Goal: Task Accomplishment & Management: Manage account settings

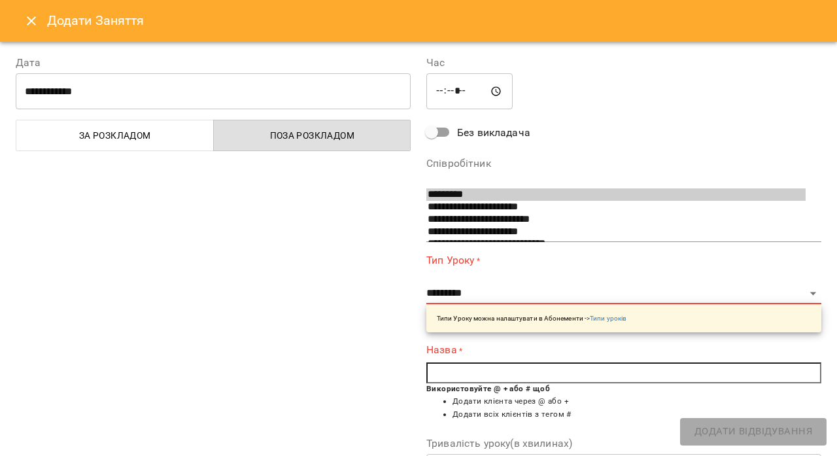
select select "**********"
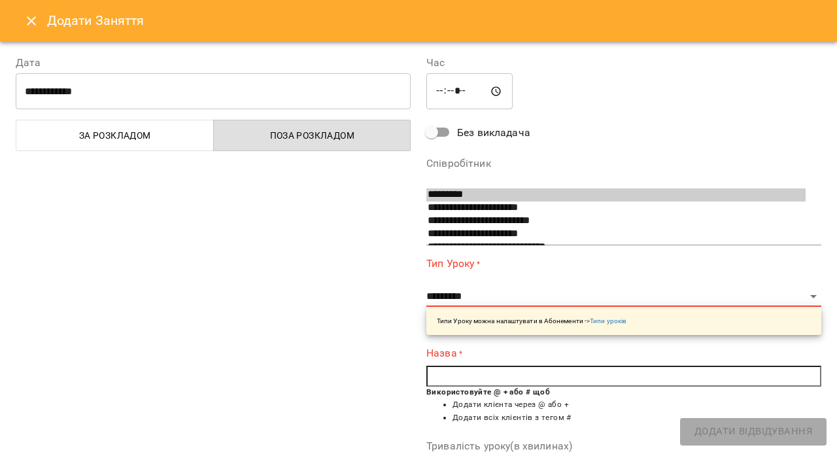
scroll to position [183, 0]
click at [35, 22] on icon "Close" at bounding box center [32, 21] width 16 height 16
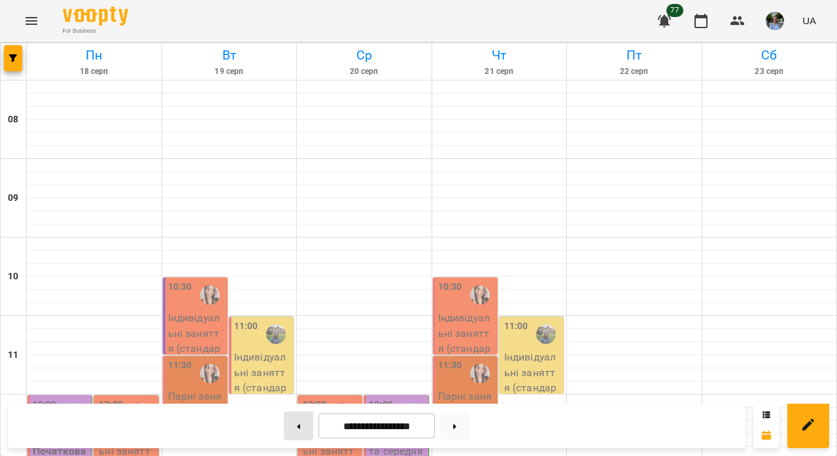
click at [292, 430] on button at bounding box center [298, 425] width 29 height 29
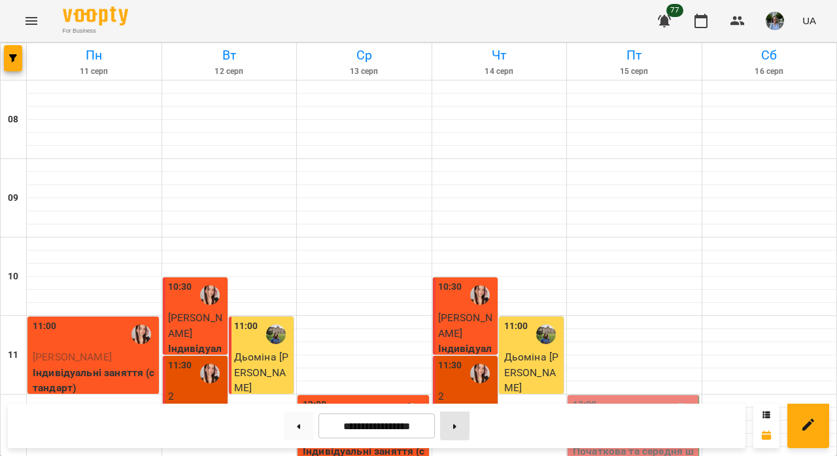
click at [456, 426] on button at bounding box center [454, 425] width 29 height 29
type input "**********"
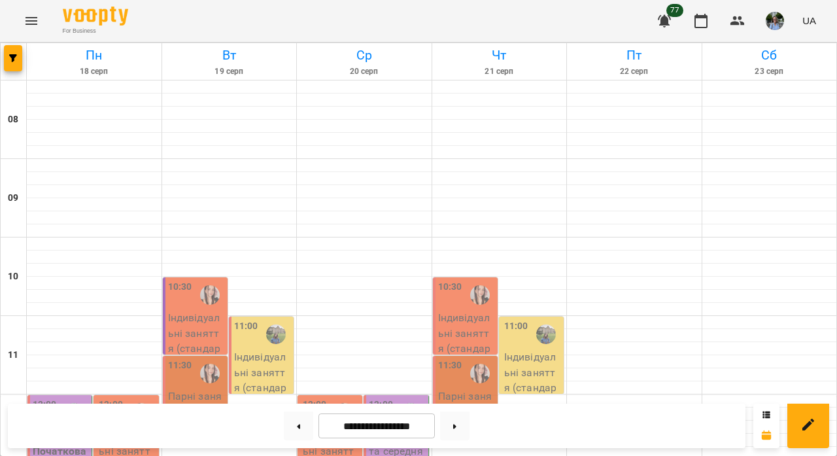
click at [52, 428] on p "4" at bounding box center [61, 436] width 56 height 16
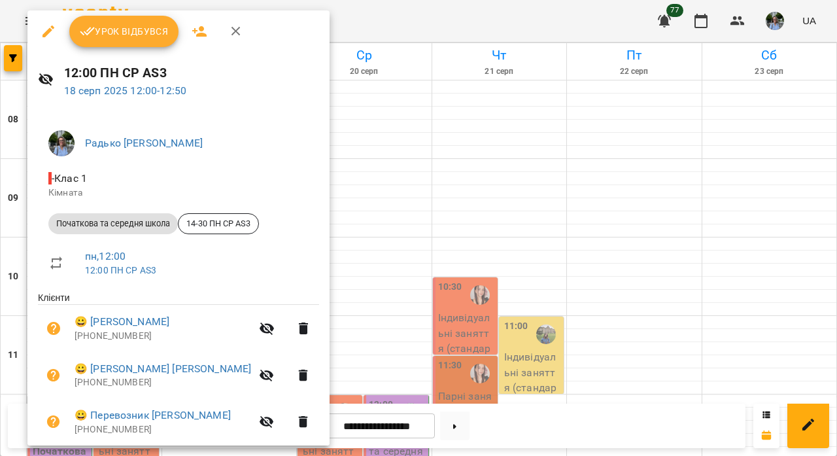
click at [142, 44] on button "Урок відбувся" at bounding box center [124, 31] width 110 height 31
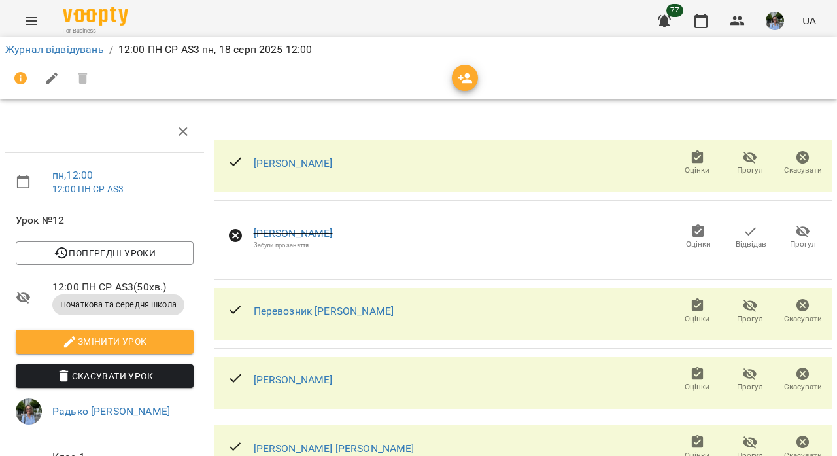
scroll to position [139, 0]
click at [82, 54] on link "Журнал відвідувань" at bounding box center [54, 49] width 99 height 12
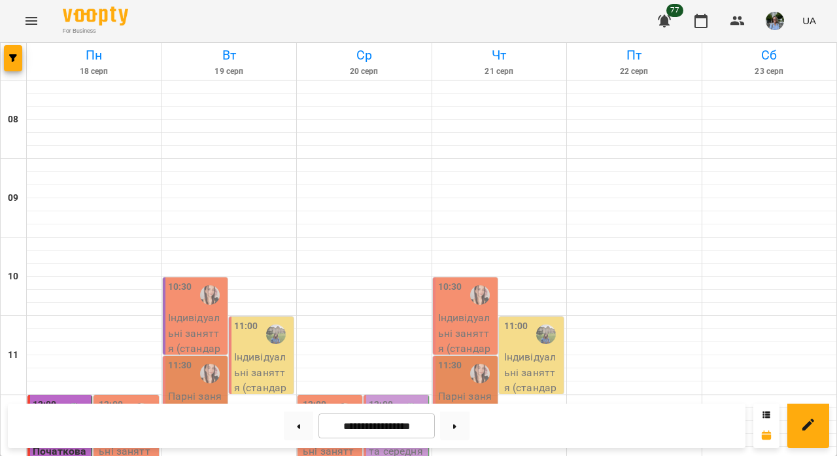
scroll to position [252, 0]
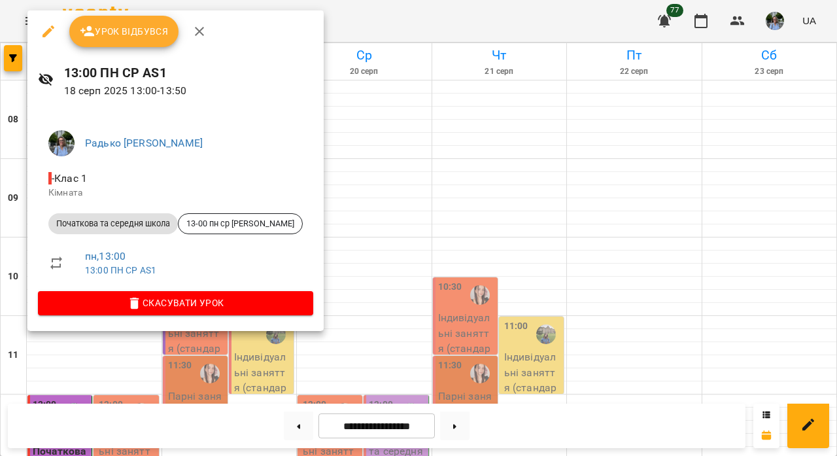
click at [105, 31] on span "Урок відбувся" at bounding box center [124, 32] width 89 height 16
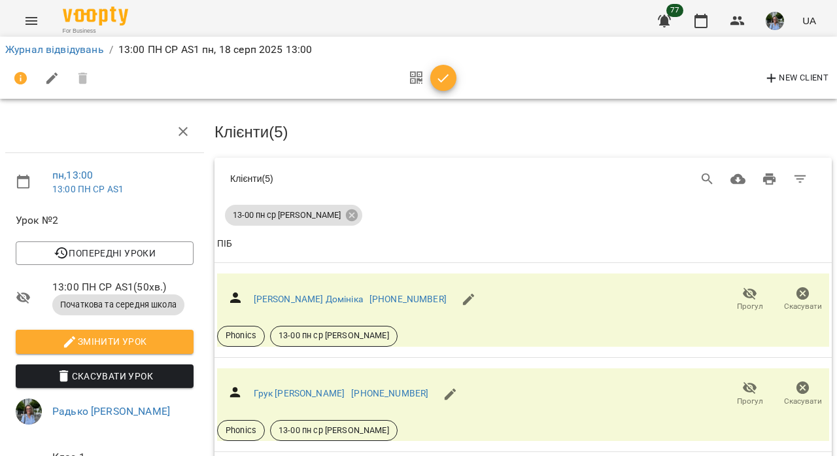
scroll to position [111, 1]
click at [747, 281] on button "Прогул" at bounding box center [748, 299] width 53 height 37
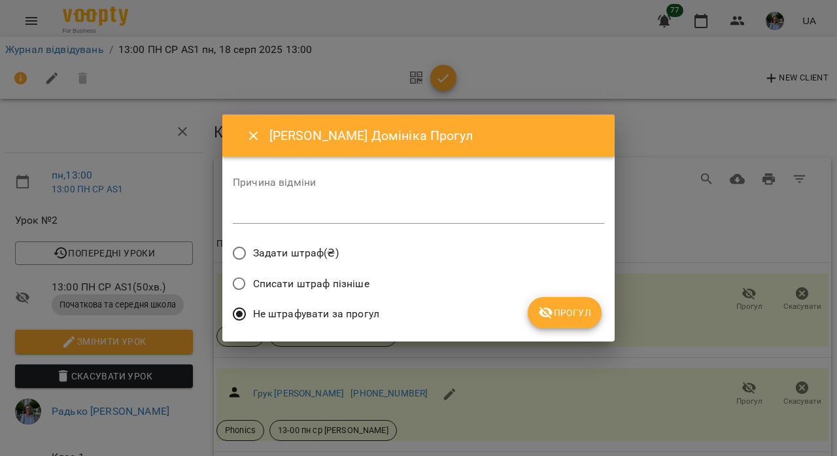
click at [587, 309] on span "Прогул" at bounding box center [564, 313] width 53 height 16
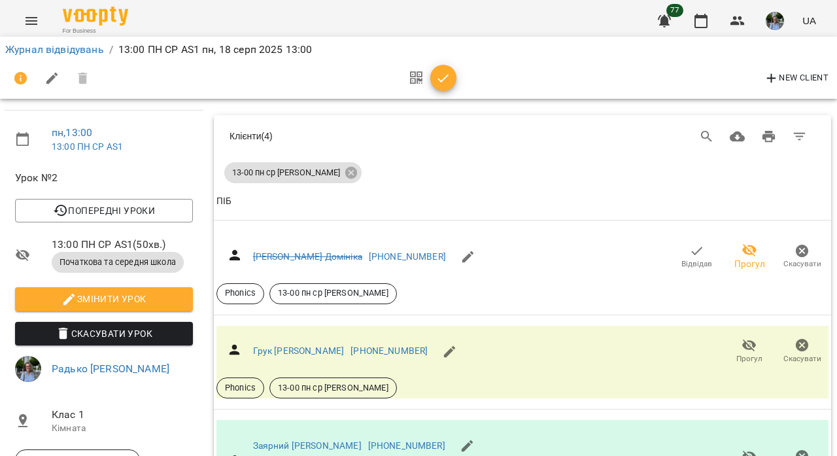
scroll to position [394, 1]
click at [448, 78] on icon "button" at bounding box center [443, 79] width 16 height 16
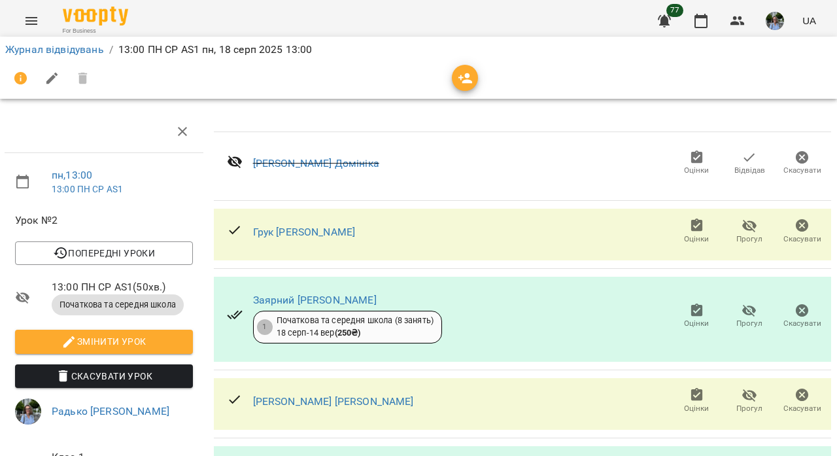
scroll to position [194, 1]
click at [94, 45] on link "Журнал відвідувань" at bounding box center [54, 49] width 99 height 12
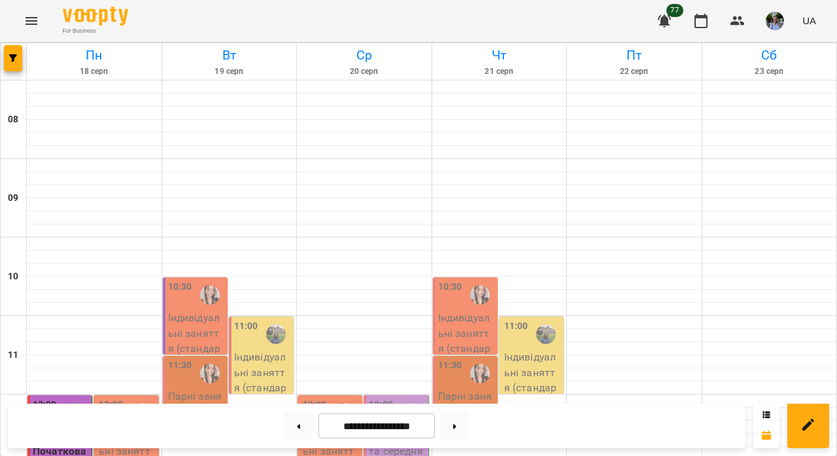
scroll to position [185, 0]
click at [294, 423] on button at bounding box center [298, 425] width 29 height 29
type input "**********"
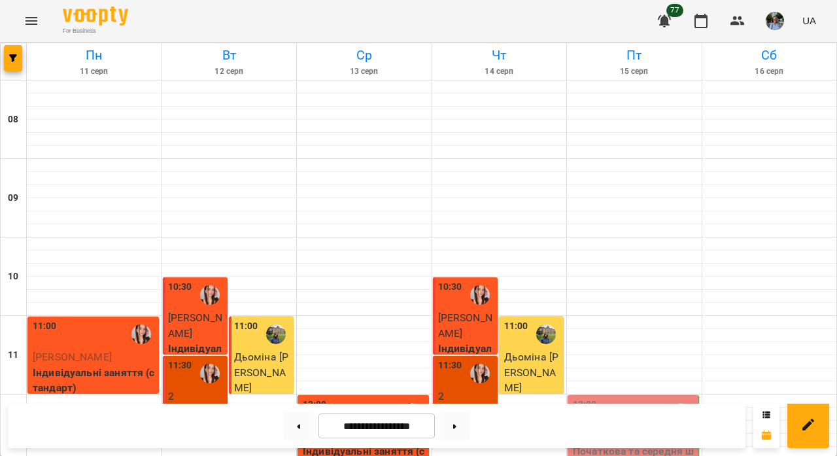
scroll to position [250, 0]
click at [620, 443] on p "Початкова та середня школа" at bounding box center [634, 458] width 123 height 31
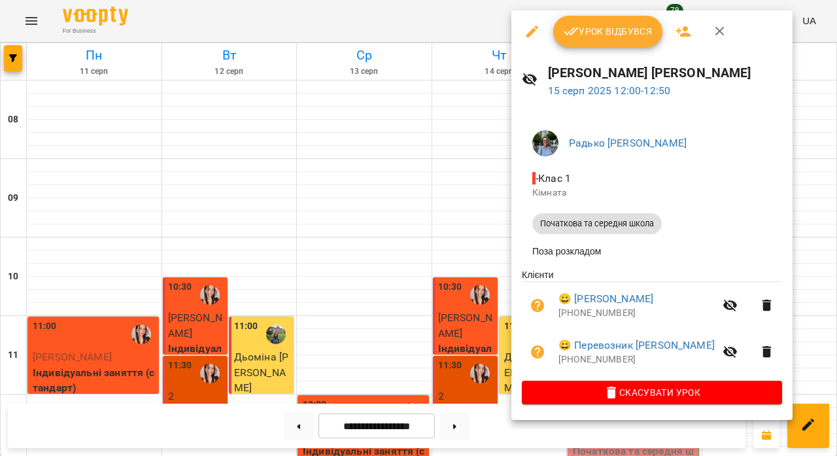
click at [624, 25] on span "Урок відбувся" at bounding box center [608, 32] width 89 height 16
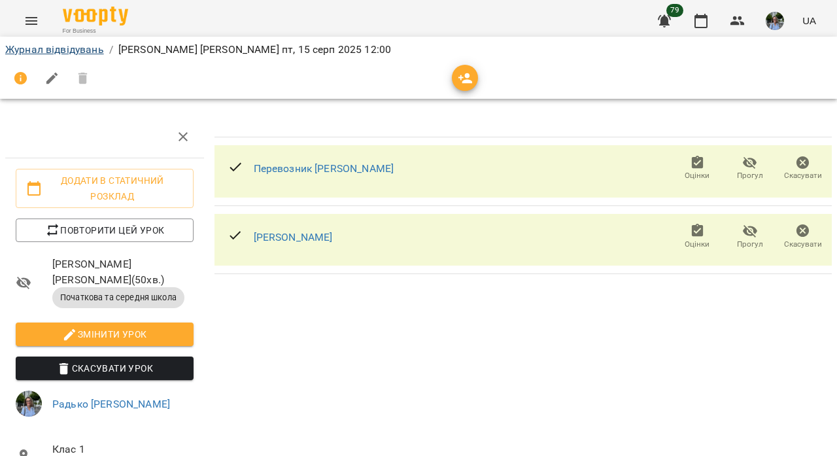
click at [44, 50] on link "Журнал відвідувань" at bounding box center [54, 49] width 99 height 12
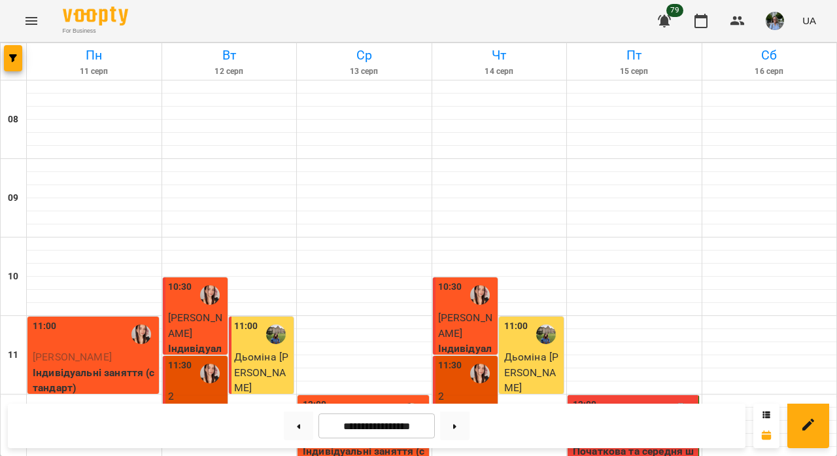
scroll to position [271, 0]
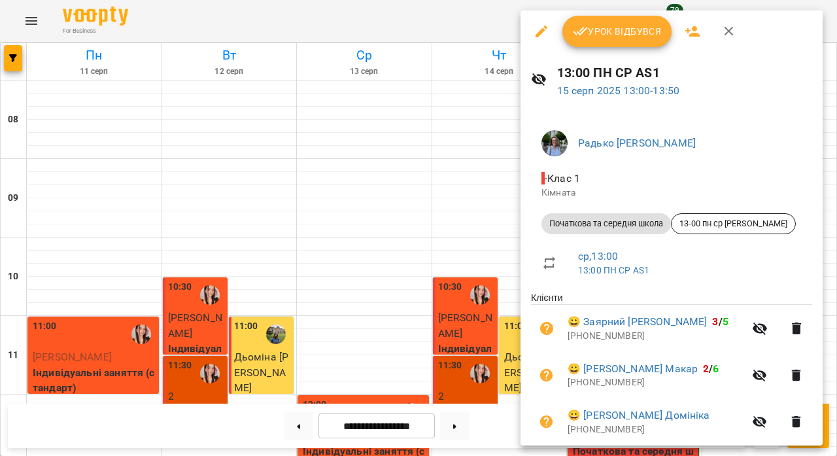
click at [616, 22] on button "Урок відбувся" at bounding box center [617, 31] width 110 height 31
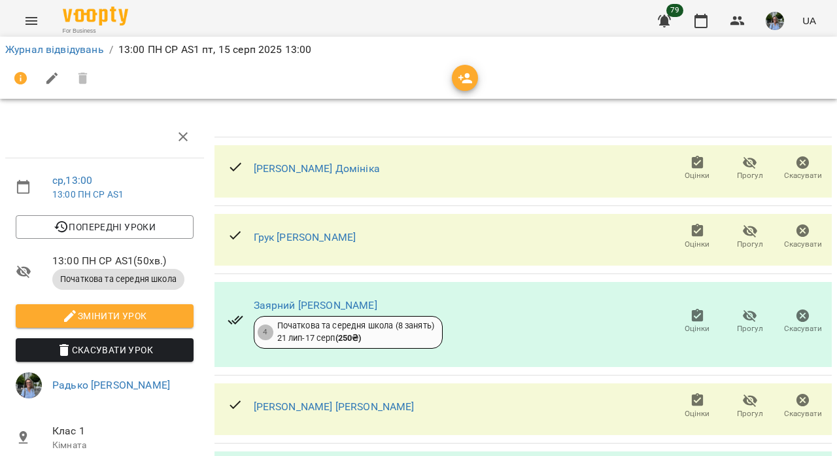
click at [747, 165] on icon "button" at bounding box center [750, 163] width 14 height 12
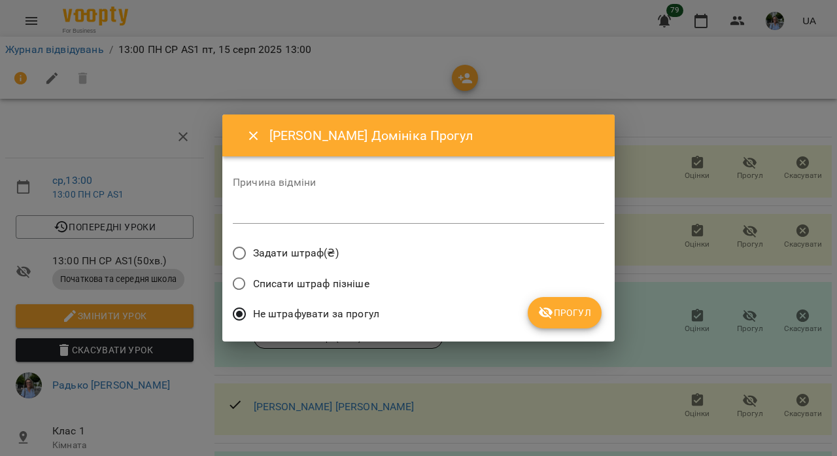
click at [570, 296] on div "Списати штраф пізніше" at bounding box center [418, 285] width 371 height 31
click at [567, 308] on span "Прогул" at bounding box center [564, 313] width 53 height 16
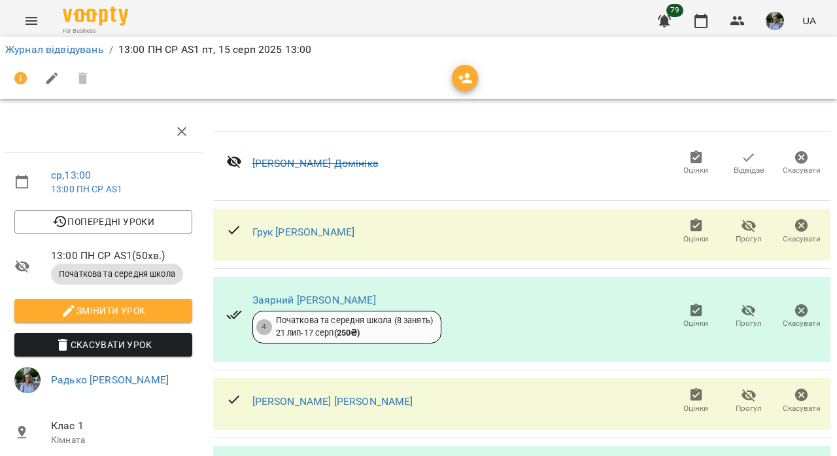
scroll to position [243, 1]
click at [90, 50] on link "Журнал відвідувань" at bounding box center [54, 49] width 99 height 12
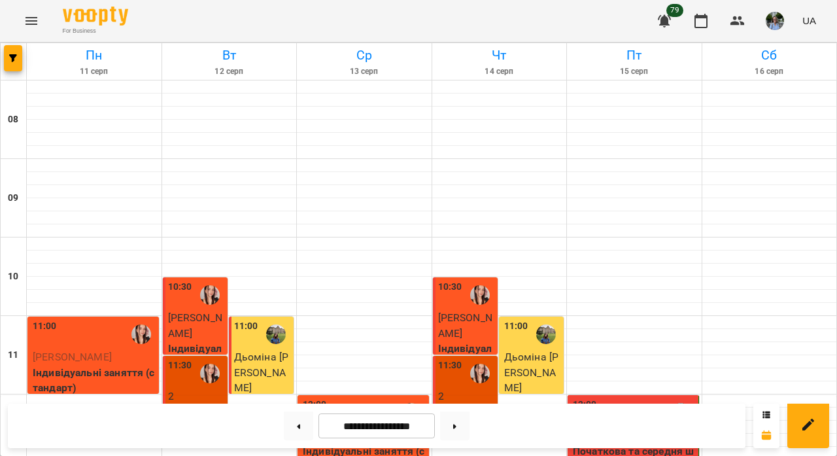
scroll to position [167, 0]
click at [450, 426] on button at bounding box center [454, 425] width 29 height 29
type input "**********"
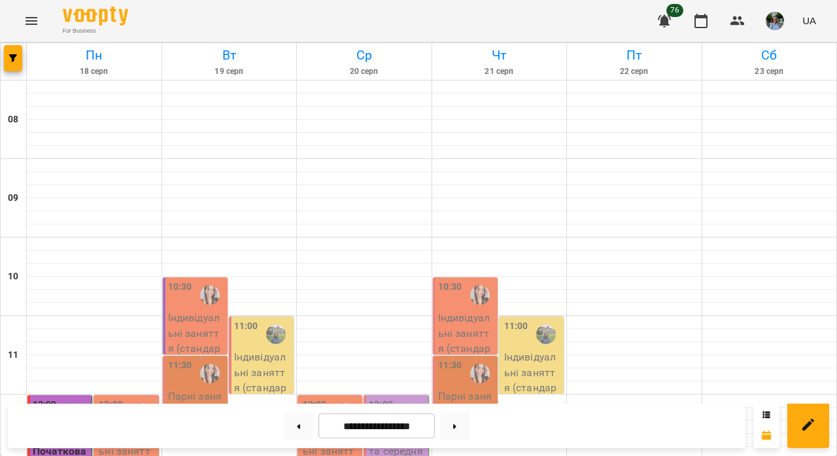
scroll to position [276, 0]
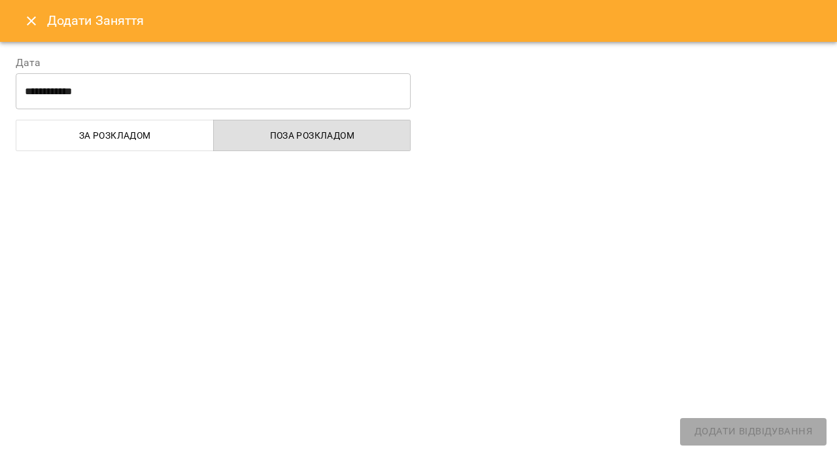
select select "**********"
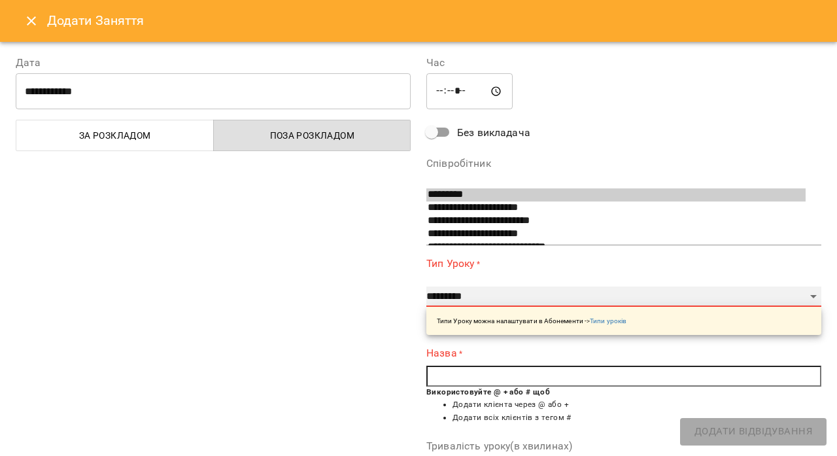
click at [815, 296] on select "**********" at bounding box center [623, 296] width 395 height 21
select select "**********"
type input "**"
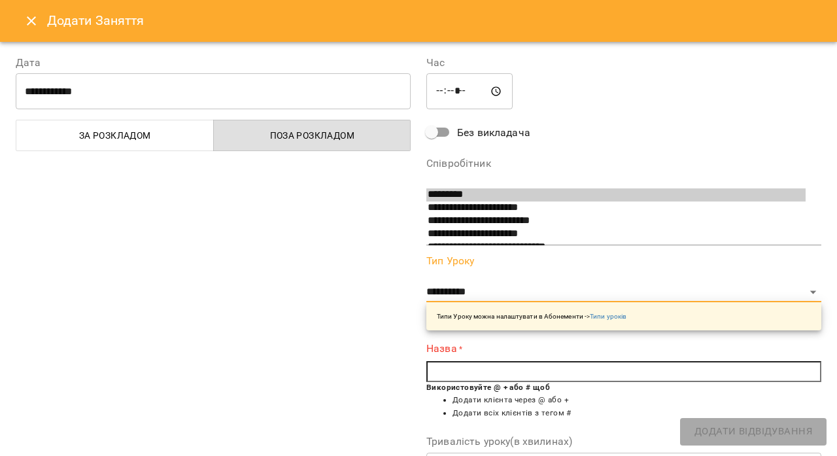
click at [471, 382] on input "text" at bounding box center [623, 371] width 395 height 21
type input "*"
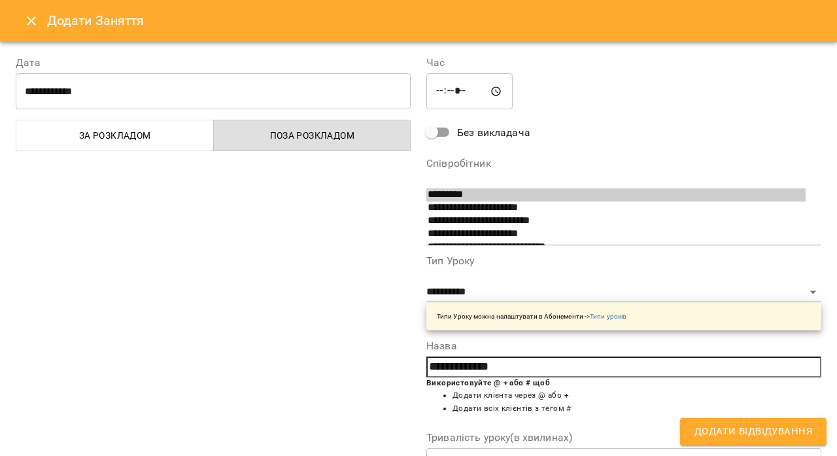
type input "**********"
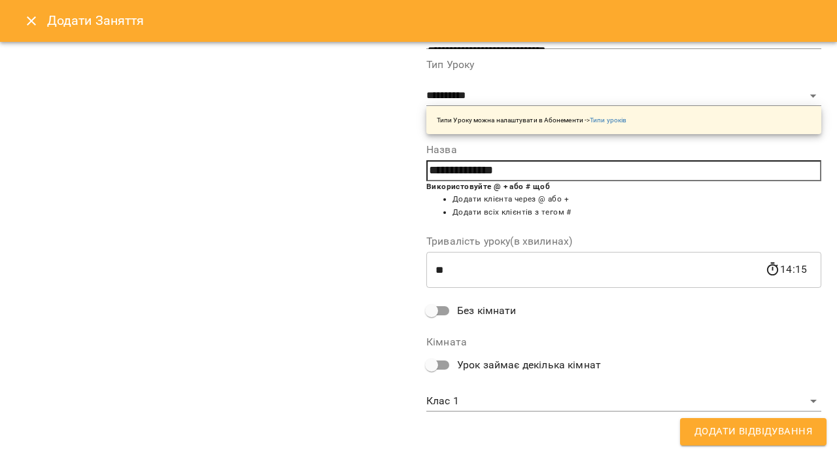
scroll to position [205, 0]
click at [754, 430] on span "Додати Відвідування" at bounding box center [753, 431] width 118 height 17
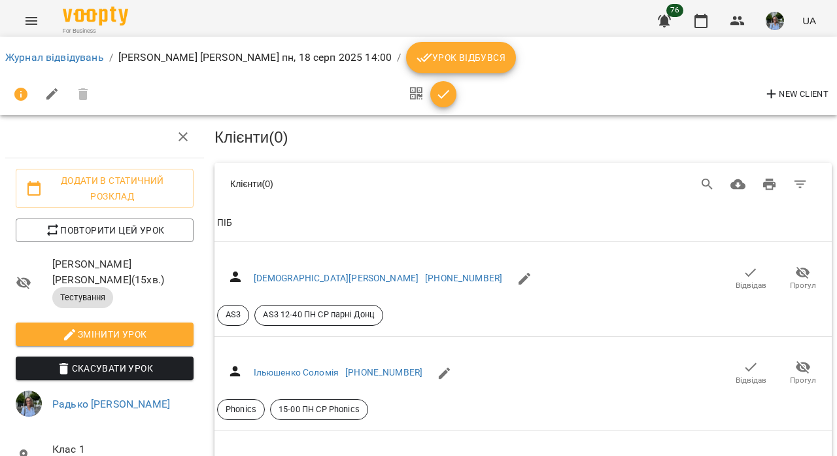
click at [418, 61] on span "Урок відбувся" at bounding box center [460, 58] width 89 height 16
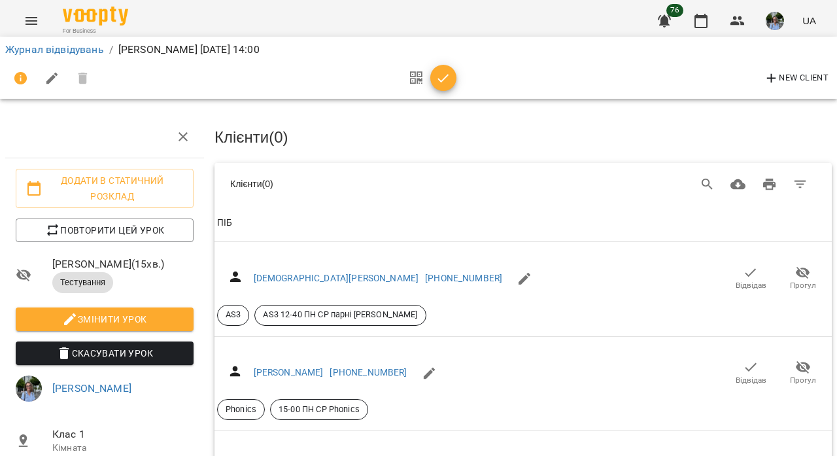
click at [447, 71] on icon "button" at bounding box center [443, 79] width 16 height 16
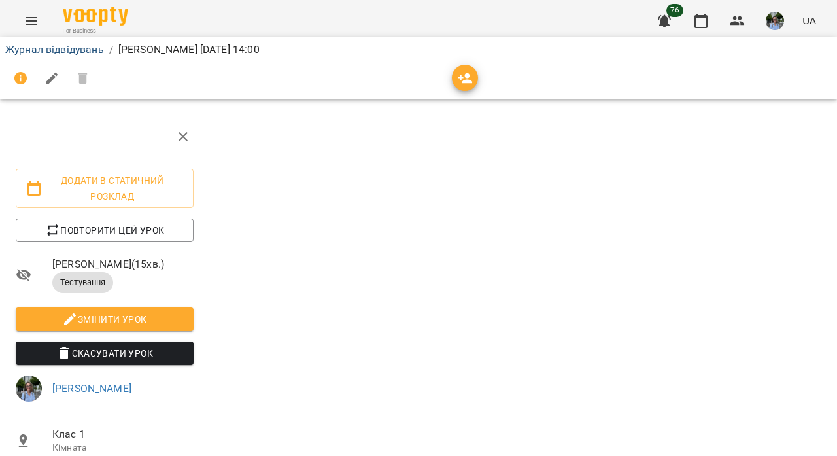
click at [86, 51] on link "Журнал відвідувань" at bounding box center [54, 49] width 99 height 12
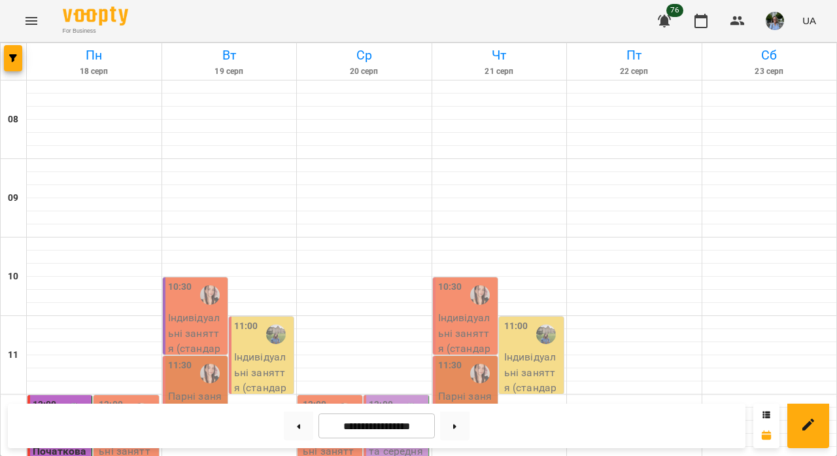
scroll to position [407, 0]
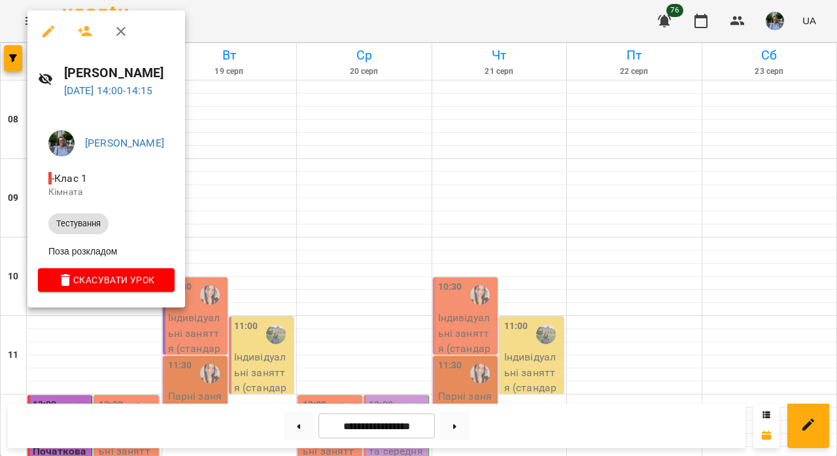
click at [361, 246] on div at bounding box center [418, 228] width 837 height 456
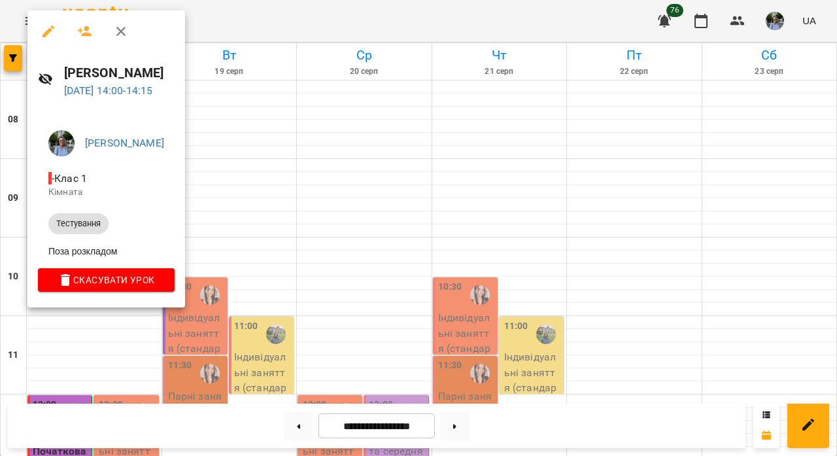
click at [79, 219] on span "Тестування" at bounding box center [78, 224] width 60 height 12
click at [87, 78] on h6 "[PERSON_NAME] [PERSON_NAME]" at bounding box center [119, 73] width 110 height 20
click at [146, 75] on h6 "[PERSON_NAME] [PERSON_NAME]" at bounding box center [119, 73] width 110 height 20
click at [295, 242] on div at bounding box center [418, 228] width 837 height 456
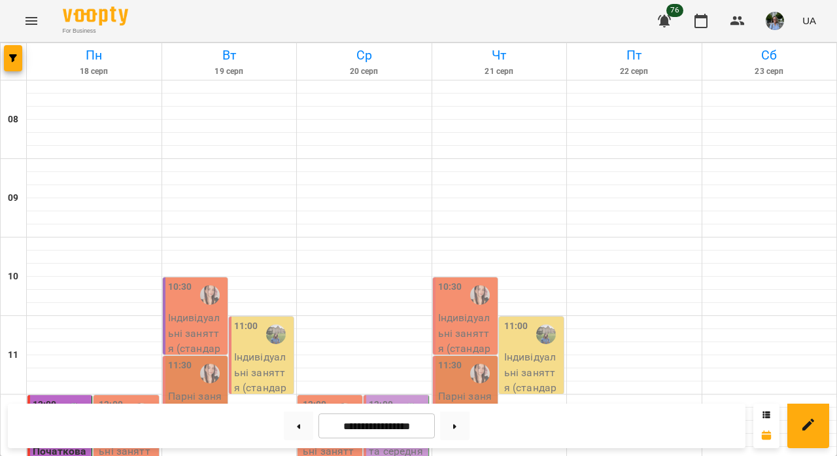
scroll to position [117, 0]
